Goal: Task Accomplishment & Management: Use online tool/utility

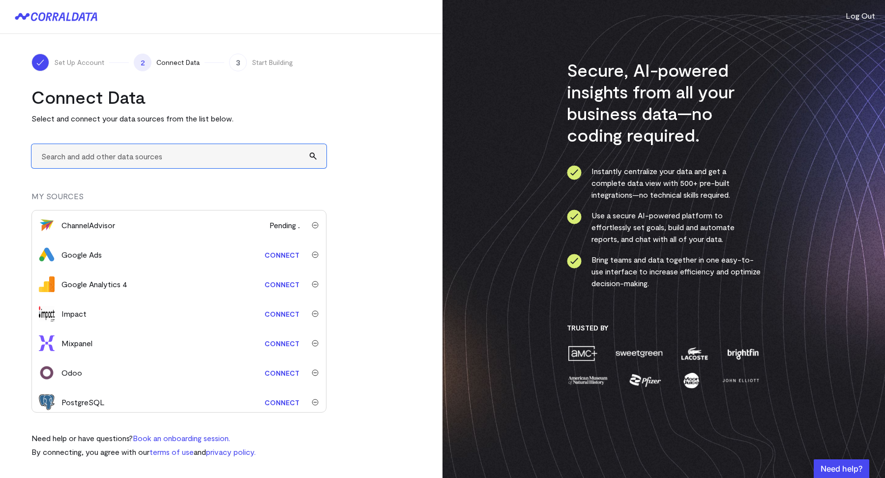
click at [126, 154] on input "text" at bounding box center [178, 156] width 295 height 24
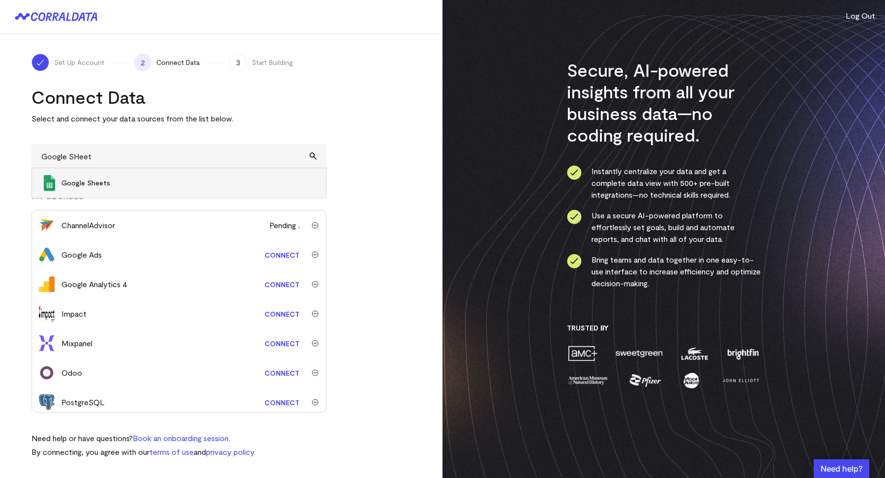
click at [83, 183] on span "Google Sheets" at bounding box center [188, 183] width 255 height 10
type input "Google Sheets"
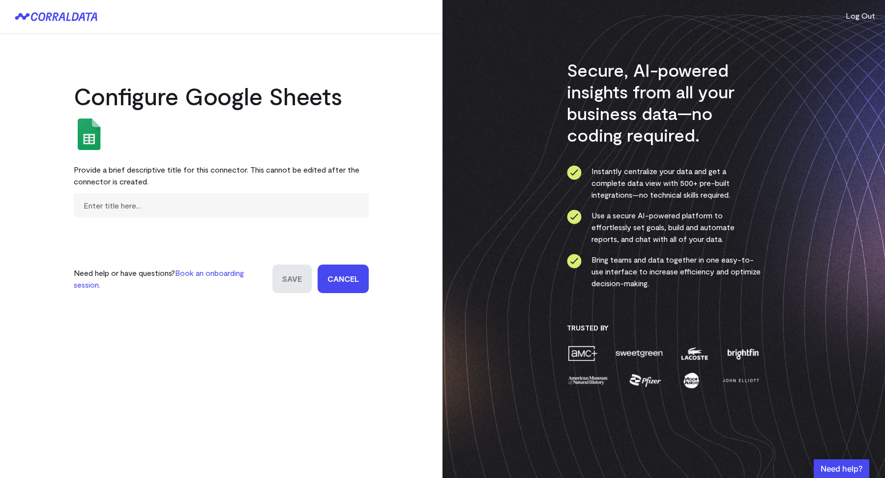
click at [335, 276] on link "Cancel" at bounding box center [343, 279] width 51 height 29
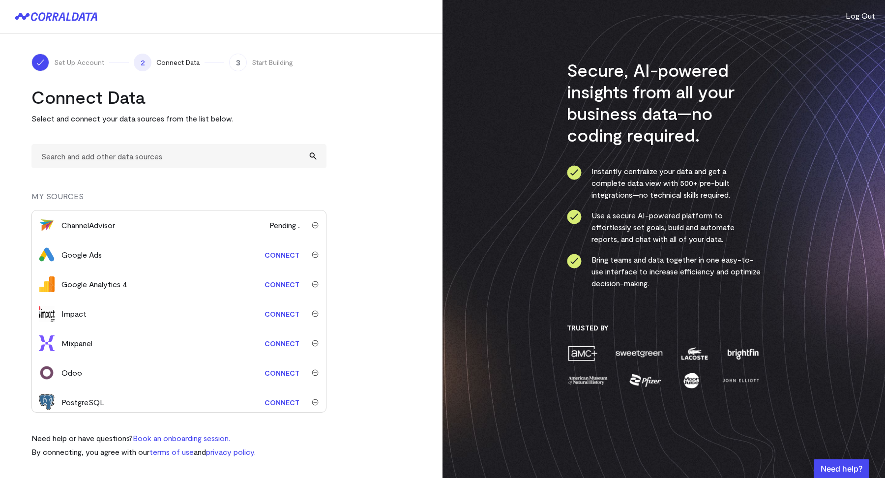
click at [271, 256] on link "Connect" at bounding box center [282, 255] width 45 height 18
click at [387, 253] on turbo-frame "Connect Data Select and connect your data sources from the list below. MY SOURC…" at bounding box center [221, 272] width 380 height 372
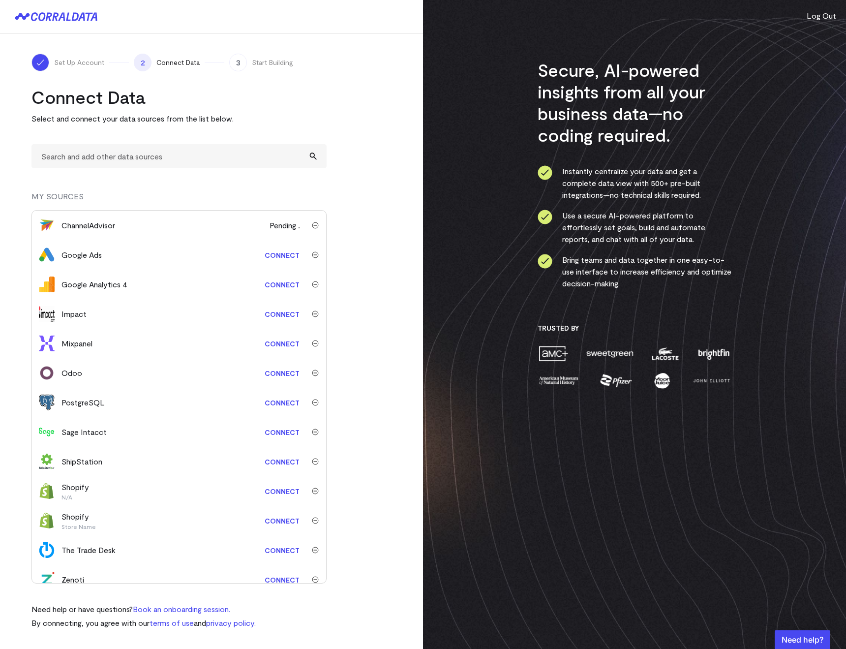
click at [833, 13] on button "Log Out" at bounding box center [822, 16] width 30 height 12
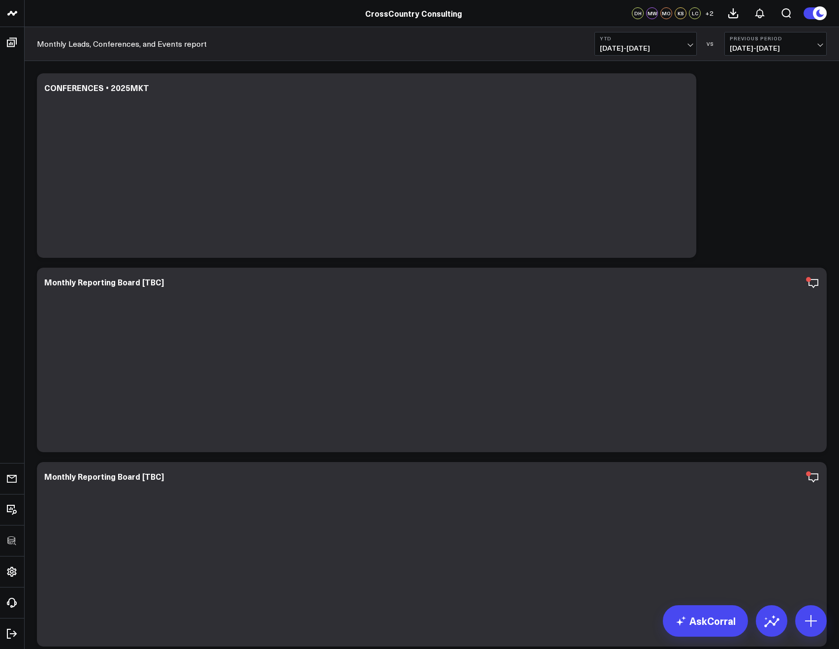
scroll to position [364, 0]
